Goal: Task Accomplishment & Management: Use online tool/utility

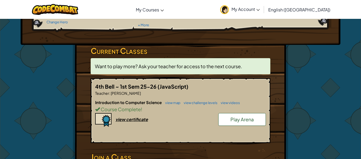
scroll to position [67, 0]
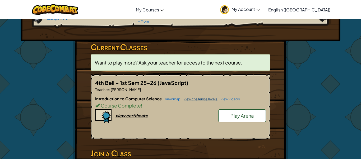
click at [200, 100] on link "view challenge levels" at bounding box center [199, 99] width 37 height 4
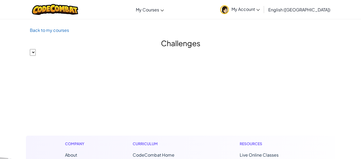
select select
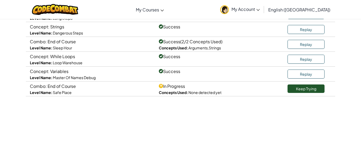
scroll to position [95, 0]
click at [310, 90] on link "Keep Trying" at bounding box center [306, 88] width 37 height 8
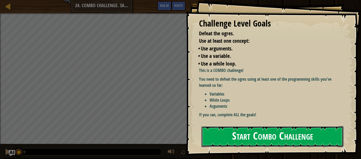
click at [246, 142] on button "Start Combo Challenge" at bounding box center [273, 136] width 142 height 21
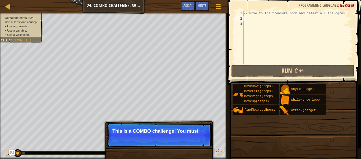
click at [251, 16] on div "// Move to the treasure room and defeat all the ogres." at bounding box center [310, 43] width 134 height 64
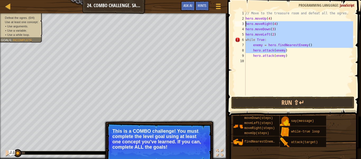
drag, startPoint x: 296, startPoint y: 51, endPoint x: 246, endPoint y: 21, distance: 58.5
click at [246, 21] on div "// Move to the treasure room and defeat all the ogres. hero . moveUp ( 4 ) hero…" at bounding box center [299, 58] width 109 height 95
type textarea "hero.moveRight(4) hero.moveDown(3)"
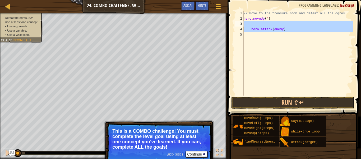
drag, startPoint x: 287, startPoint y: 33, endPoint x: 246, endPoint y: 21, distance: 42.2
click at [246, 21] on div "// Move to the treasure room and defeat all the ogres. hero . moveUp ( 4 ) hero…" at bounding box center [298, 58] width 111 height 95
type textarea "hero.attack(enemy)"
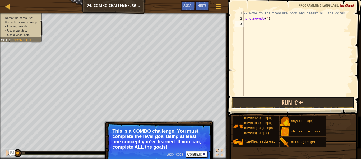
click at [311, 98] on button "Run ⇧↵" at bounding box center [293, 102] width 123 height 12
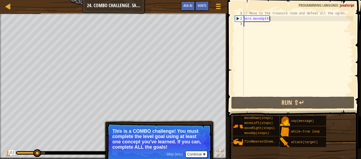
paste textarea "hero.attack(enemy)"
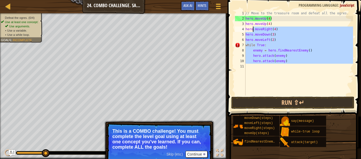
drag, startPoint x: 294, startPoint y: 67, endPoint x: 254, endPoint y: 29, distance: 55.6
click at [254, 29] on div "// Move to the treasure room and defeat all the ogres. hero . moveUp ( 4 ) hero…" at bounding box center [299, 58] width 109 height 95
click at [254, 29] on div "// Move to the treasure room and defeat all the ogres. hero . moveUp ( 4 ) hero…" at bounding box center [299, 53] width 109 height 85
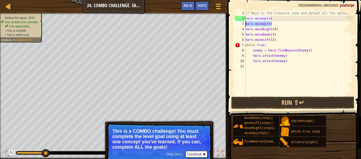
drag, startPoint x: 275, startPoint y: 25, endPoint x: 245, endPoint y: 25, distance: 29.6
click at [245, 25] on div "hero.moveRight(4) 1 2 3 4 5 6 7 8 9 10 11 // Move to the treasure room and defe…" at bounding box center [293, 53] width 119 height 85
type textarea "hero.moveUp(4)"
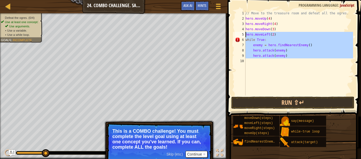
drag, startPoint x: 306, startPoint y: 61, endPoint x: 245, endPoint y: 33, distance: 66.9
click at [245, 33] on div "hero.moveUp(4) 1 2 3 4 5 6 7 8 9 10 // Move to the treasure room and defeat all…" at bounding box center [293, 53] width 119 height 85
type textarea "hero.moveLeft(2) while True:"
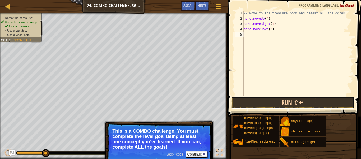
click at [314, 100] on button "Run ⇧↵" at bounding box center [293, 102] width 123 height 12
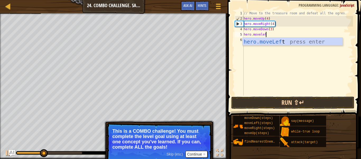
type textarea "hero.moveleft"
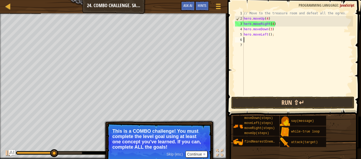
scroll to position [2, 0]
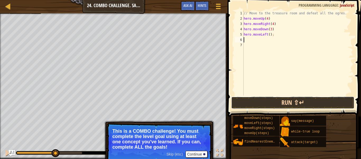
click at [333, 104] on button "Run ⇧↵" at bounding box center [293, 102] width 123 height 12
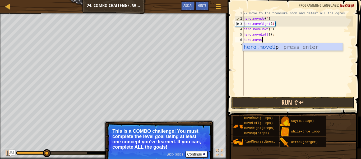
type textarea "hero.moveup"
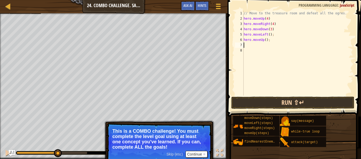
paste textarea "hero.attack(enemy)"
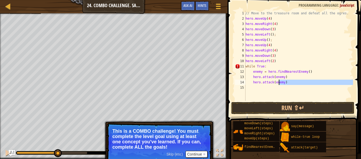
drag, startPoint x: 296, startPoint y: 85, endPoint x: 279, endPoint y: 81, distance: 17.7
click at [279, 81] on div "// Move to the treasure room and defeat all the ogres. hero . moveUp ( 4 ) hero…" at bounding box center [299, 61] width 109 height 101
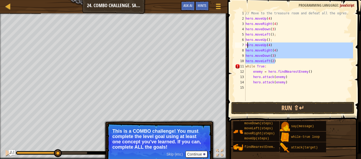
drag, startPoint x: 280, startPoint y: 63, endPoint x: 247, endPoint y: 43, distance: 38.7
click at [247, 43] on div "// Move to the treasure room and defeat all the ogres. hero . moveUp ( 4 ) hero…" at bounding box center [299, 61] width 109 height 101
type textarea "hero.moveUp(4) hero.moveRight(4)"
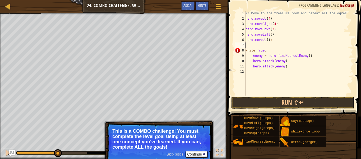
click at [246, 49] on div "// Move to the treasure room and defeat all the ogres. hero . moveUp ( 4 ) hero…" at bounding box center [299, 58] width 109 height 95
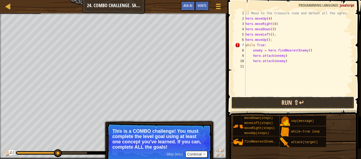
click at [284, 98] on button "Run ⇧↵" at bounding box center [293, 102] width 123 height 12
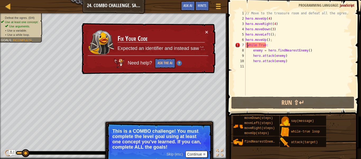
scroll to position [2, 1]
click at [256, 46] on div "// Move to the treasure room and defeat all the ogres. hero . moveUp ( 4 ) hero…" at bounding box center [299, 58] width 109 height 95
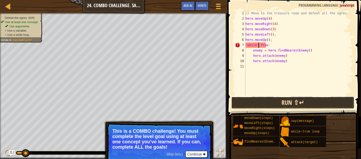
click at [347, 108] on button "Run ⇧↵" at bounding box center [293, 102] width 123 height 12
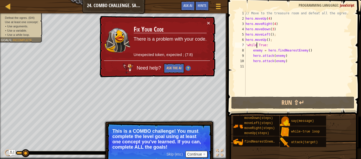
click at [248, 45] on div "// Move to the treasure room and defeat all the ogres. hero . moveUp ( 4 ) hero…" at bounding box center [299, 58] width 109 height 95
type textarea "while True:"
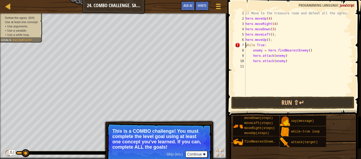
click at [275, 71] on div "// Move to the treasure room and defeat all the ogres. hero . moveUp ( 4 ) hero…" at bounding box center [299, 58] width 109 height 95
click at [322, 98] on button "Run ⇧↵" at bounding box center [293, 102] width 123 height 12
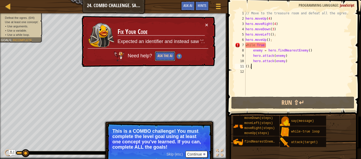
click at [173, 53] on button "Ask the AI" at bounding box center [165, 56] width 20 height 10
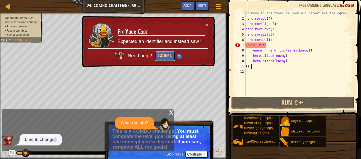
click at [168, 56] on button "Ask the AI" at bounding box center [165, 56] width 20 height 10
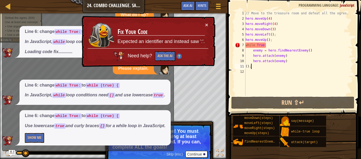
scroll to position [11, 0]
click at [258, 46] on div "// Move to the treasure room and defeat all the ogres. hero . moveUp ( 4 ) hero…" at bounding box center [299, 58] width 109 height 95
click at [257, 44] on div "// Move to the treasure room and defeat all the ogres. hero . moveUp ( 4 ) hero…" at bounding box center [299, 58] width 109 height 95
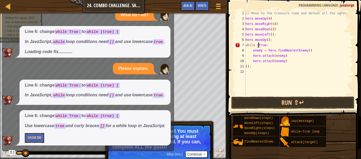
click at [265, 44] on div "// Move to the treasure room and defeat all the ogres. hero . moveUp ( 4 ) hero…" at bounding box center [299, 58] width 109 height 95
click at [274, 46] on div "// Move to the treasure room and defeat all the ogres. hero . moveUp ( 4 ) hero…" at bounding box center [299, 58] width 109 height 95
click at [257, 66] on div "// Move to the treasure room and defeat all the ogres. hero . moveUp ( 4 ) hero…" at bounding box center [299, 58] width 109 height 95
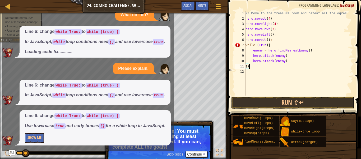
type textarea "("
click at [313, 104] on button "Run ⇧↵" at bounding box center [293, 102] width 123 height 12
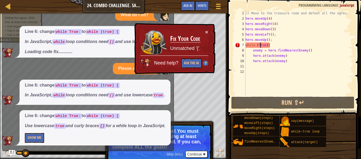
click at [261, 44] on div "// Move to the treasure room and defeat all the ogres. hero . moveUp ( 4 ) hero…" at bounding box center [299, 58] width 109 height 95
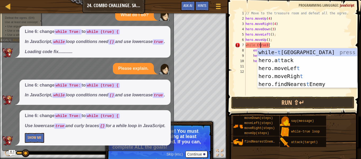
scroll to position [2, 2]
type textarea "while (true){"
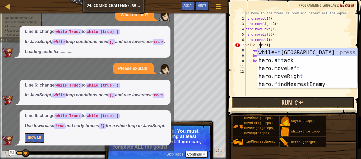
click at [315, 104] on button "Run ⇧↵" at bounding box center [293, 102] width 123 height 12
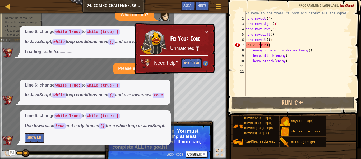
click at [191, 61] on button "Ask the AI" at bounding box center [192, 63] width 20 height 10
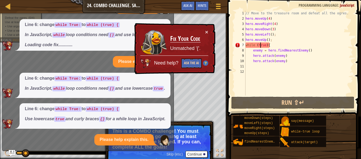
scroll to position [58, 0]
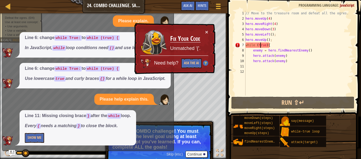
click at [252, 71] on div "// Move to the treasure room and defeat all the ogres. hero . moveUp ( 4 ) hero…" at bounding box center [299, 58] width 109 height 95
click at [251, 68] on div "// Move to the treasure room and defeat all the ogres. hero . moveUp ( 4 ) hero…" at bounding box center [299, 58] width 109 height 95
type textarea "]"
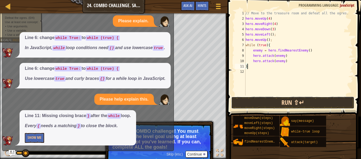
click at [324, 105] on button "Run ⇧↵" at bounding box center [293, 102] width 123 height 12
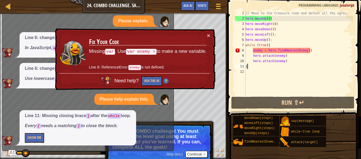
click at [254, 49] on div "// Move to the treasure room and defeat all the ogres. hero . moveUp ( 4 ) hero…" at bounding box center [299, 58] width 109 height 95
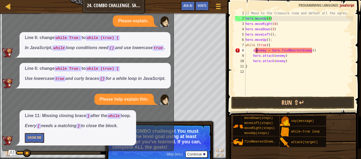
scroll to position [2, 2]
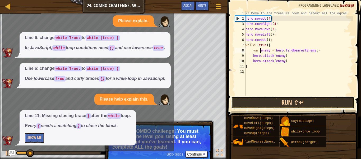
click at [324, 98] on button "Run ⇧↵" at bounding box center [293, 102] width 123 height 12
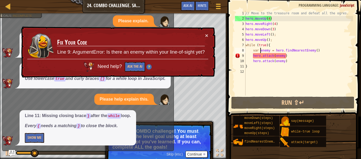
click at [285, 55] on div "// Move to the treasure room and defeat all the ogres. hero . moveUp ( 4 ) hero…" at bounding box center [299, 58] width 109 height 95
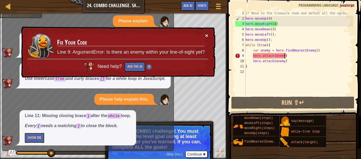
click at [206, 34] on button "×" at bounding box center [206, 36] width 3 height 6
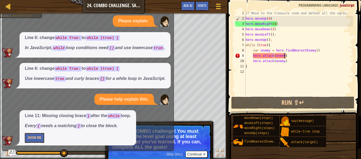
click at [10, 153] on img "Ask AI" at bounding box center [11, 152] width 7 height 7
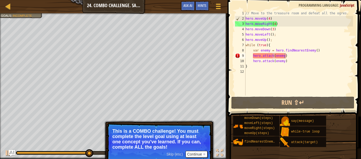
click at [272, 35] on div "// Move to the treasure room and defeat all the ogres. hero . moveUp ( 4 ) hero…" at bounding box center [299, 58] width 109 height 95
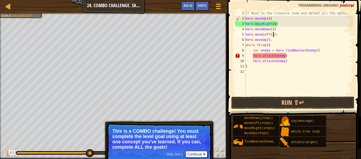
scroll to position [2, 4]
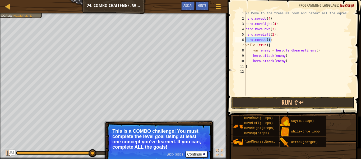
drag, startPoint x: 275, startPoint y: 41, endPoint x: 245, endPoint y: 40, distance: 30.7
click at [245, 40] on div "hero.moveLeft(2); 1 2 3 4 5 6 7 8 9 10 11 12 // Move to the treasure room and d…" at bounding box center [293, 53] width 119 height 85
type textarea "\"
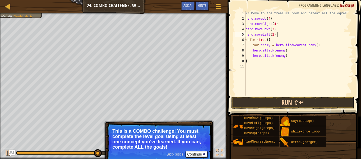
type textarea "hero.moveLeft(2);"
click at [313, 102] on button "Run ⇧↵" at bounding box center [293, 102] width 123 height 12
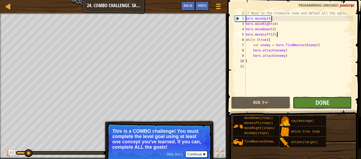
click at [323, 97] on button "Done" at bounding box center [322, 102] width 59 height 12
